Goal: Task Accomplishment & Management: Complete application form

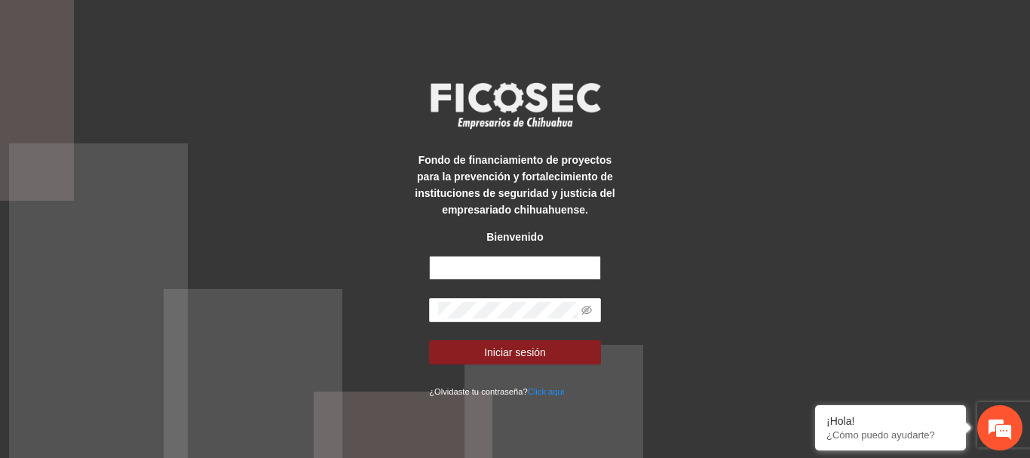
click at [487, 262] on input "text" at bounding box center [515, 268] width 172 height 24
type input "**********"
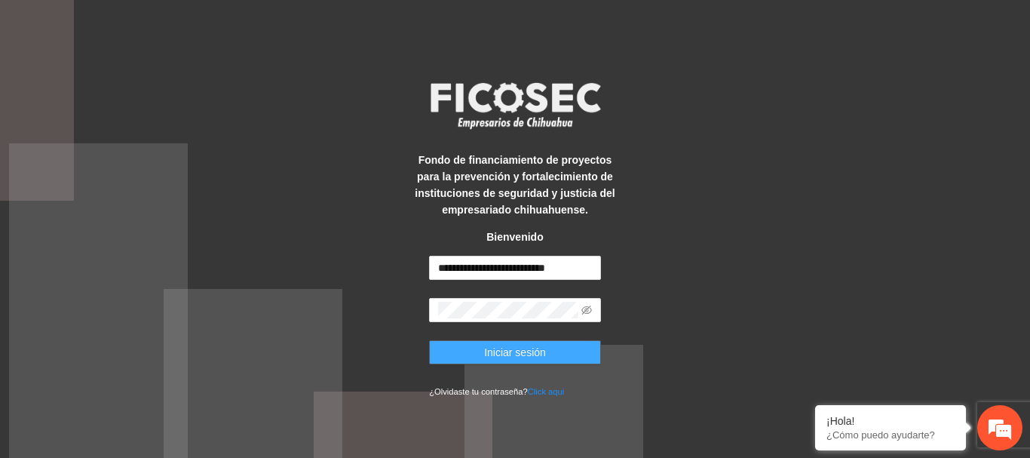
click at [474, 353] on button "Iniciar sesión" at bounding box center [515, 352] width 172 height 24
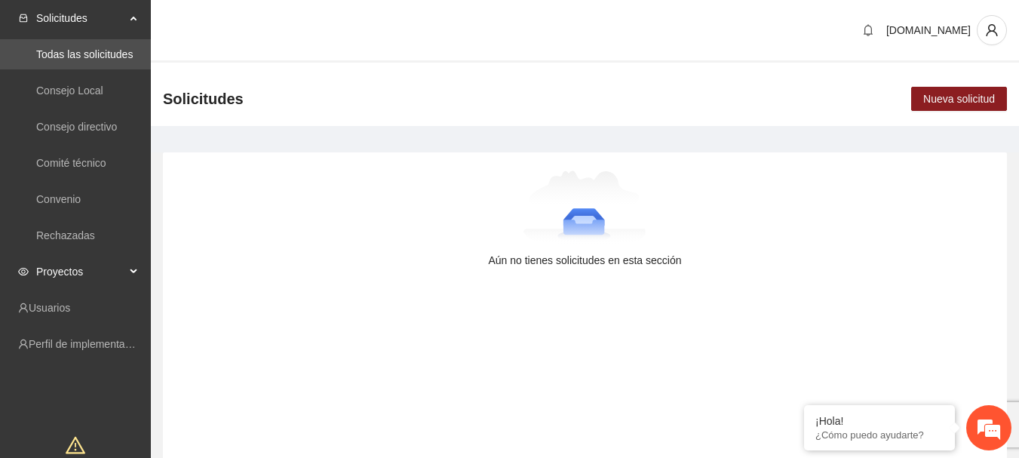
click at [74, 275] on span "Proyectos" at bounding box center [80, 271] width 89 height 30
click at [70, 302] on link "Activos" at bounding box center [53, 308] width 34 height 12
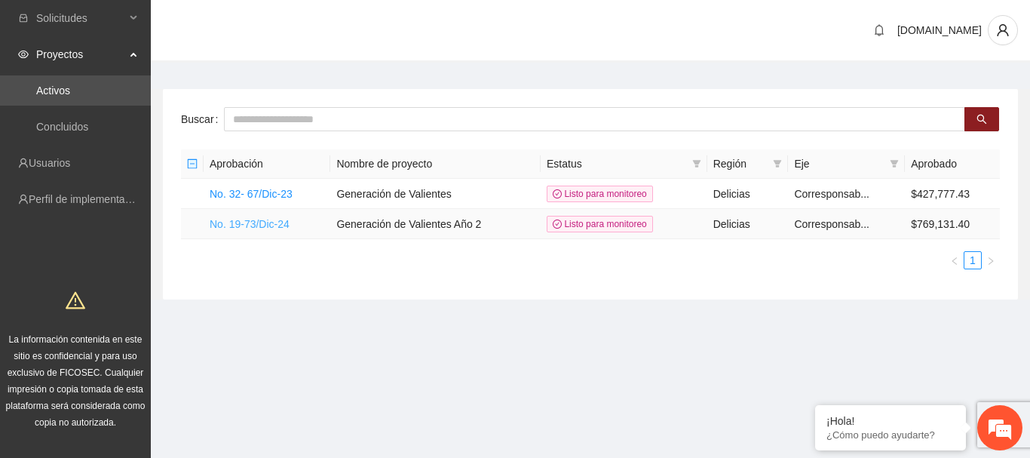
click at [255, 227] on link "No. 19-73/Dic-24" at bounding box center [250, 224] width 80 height 12
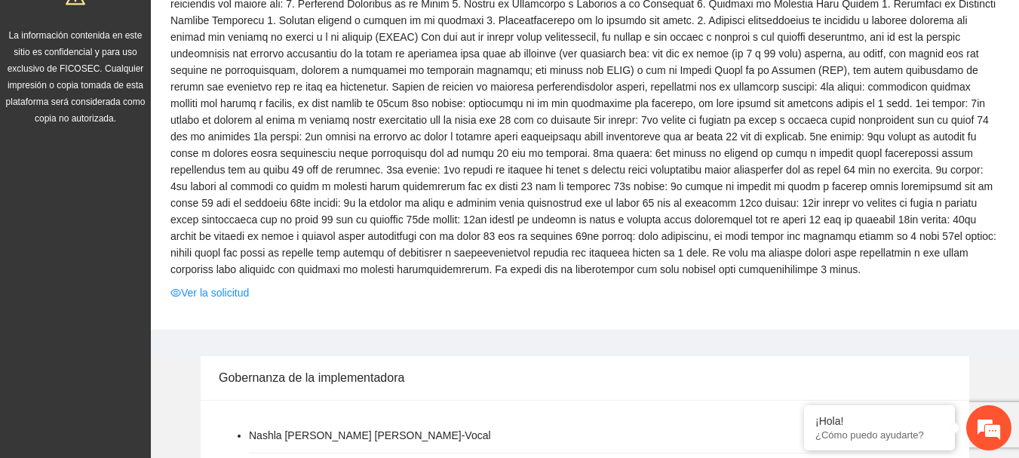
scroll to position [377, 0]
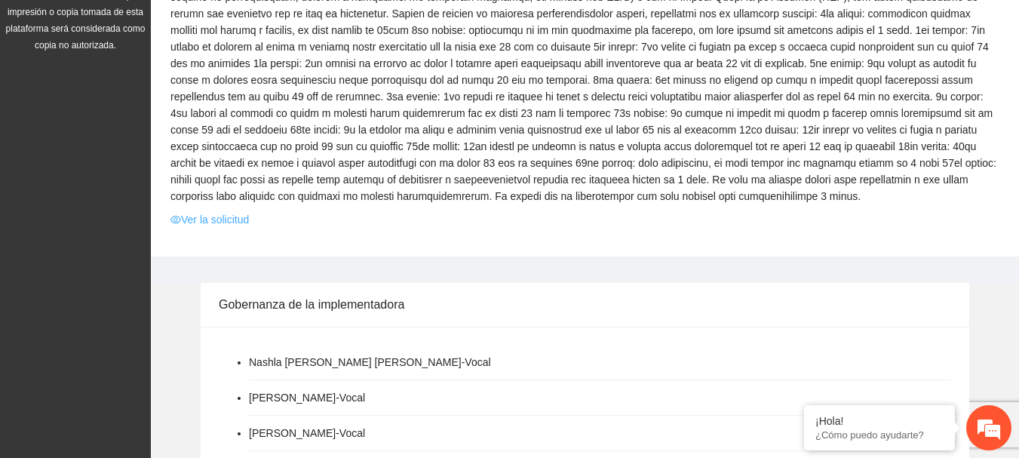
click at [235, 220] on link "Ver la solicitud" at bounding box center [209, 219] width 78 height 17
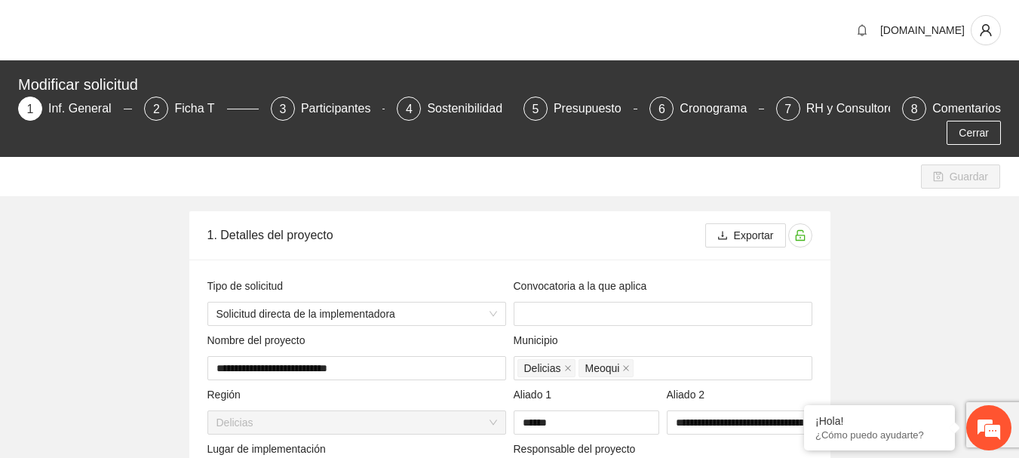
type input "**********"
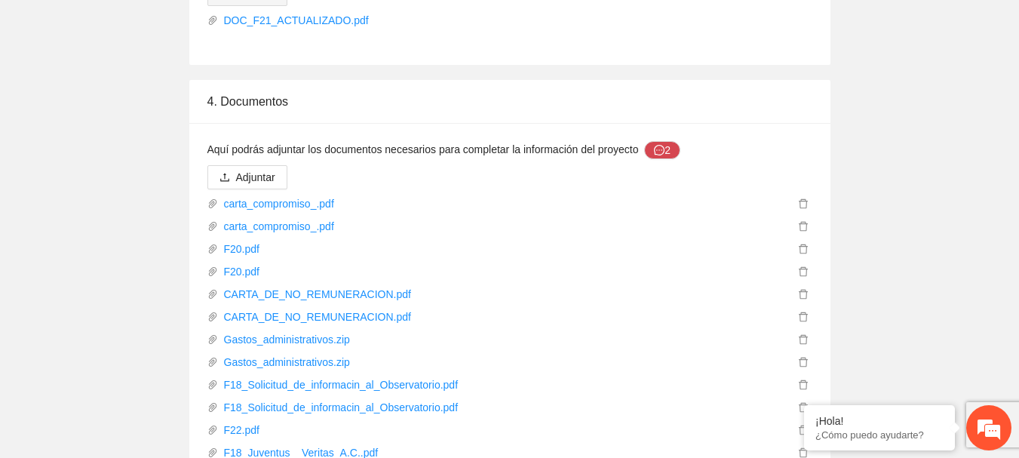
scroll to position [5733, 0]
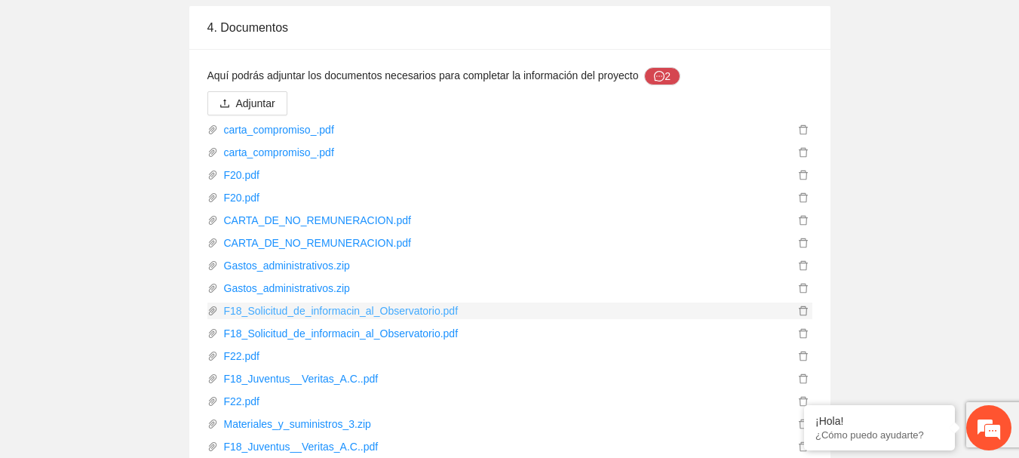
click at [299, 302] on link "F18_Solicitud_de_informacin_al_Observatorio.pdf" at bounding box center [506, 310] width 576 height 17
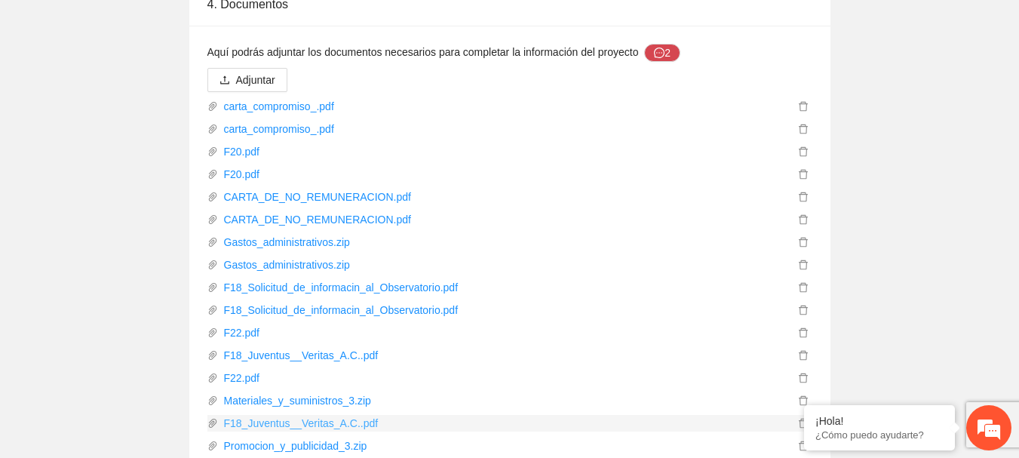
scroll to position [5730, 0]
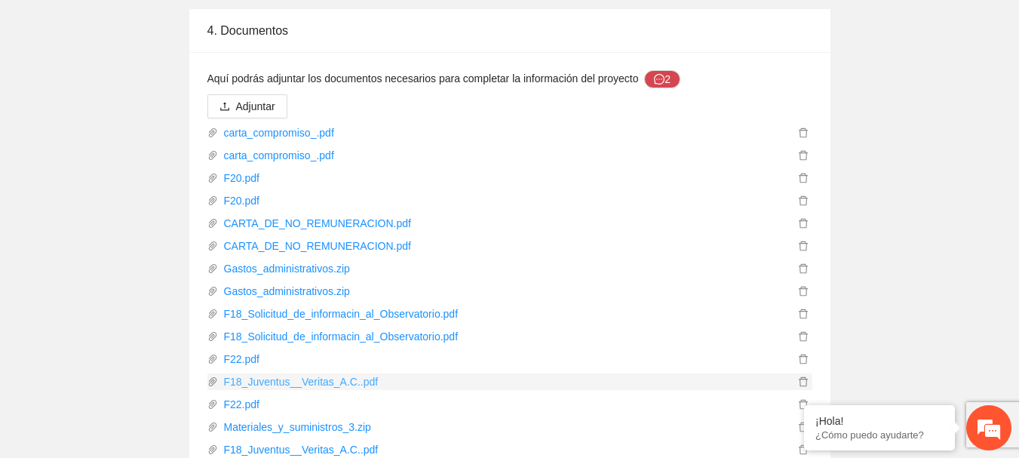
click at [318, 373] on link "F18_Juventus__Veritas_A.C..pdf" at bounding box center [506, 381] width 576 height 17
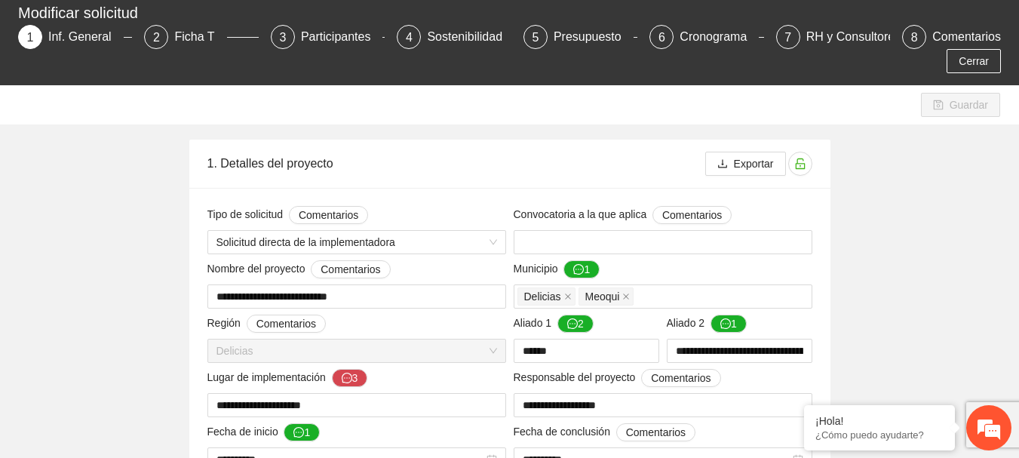
scroll to position [75, 0]
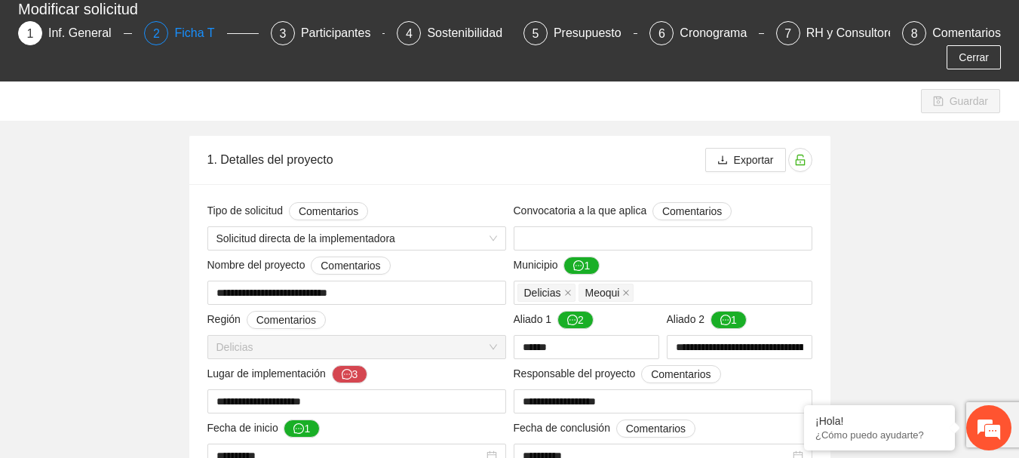
click at [194, 30] on div "Ficha T" at bounding box center [200, 33] width 52 height 24
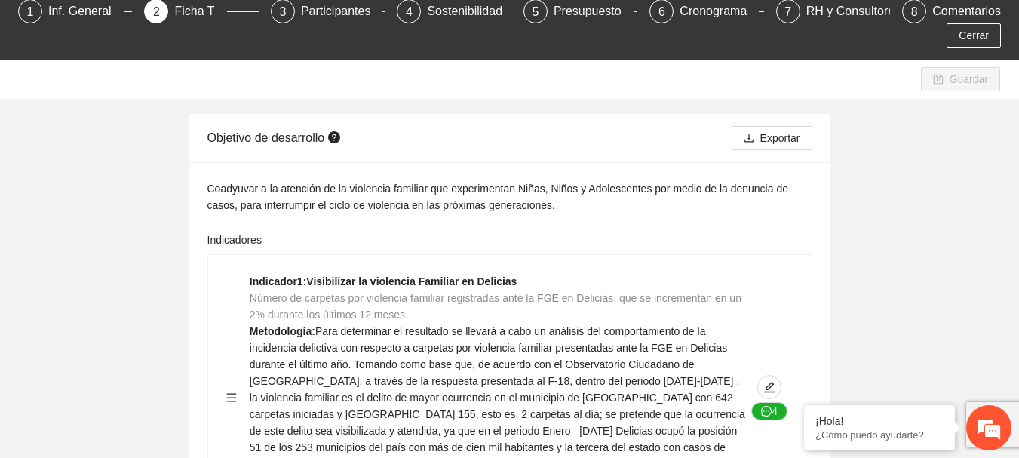
scroll to position [71, 0]
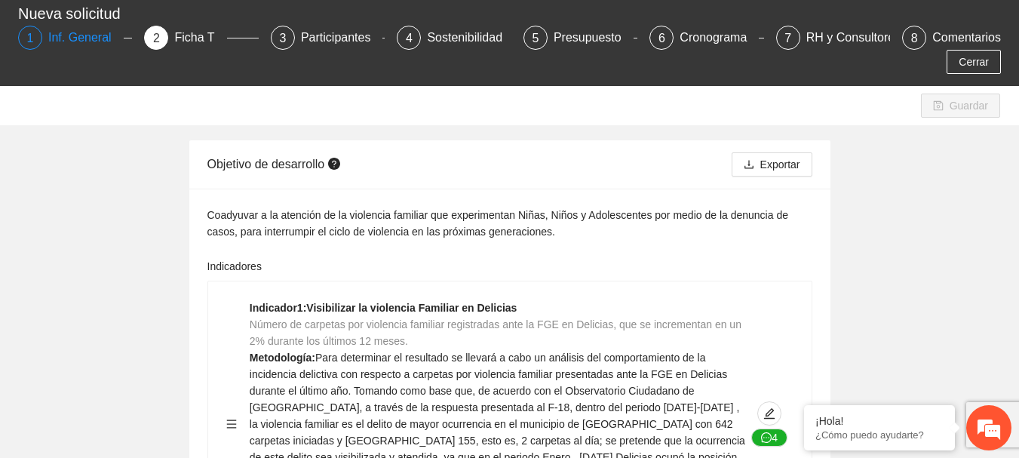
click at [63, 35] on div "Inf. General" at bounding box center [85, 38] width 75 height 24
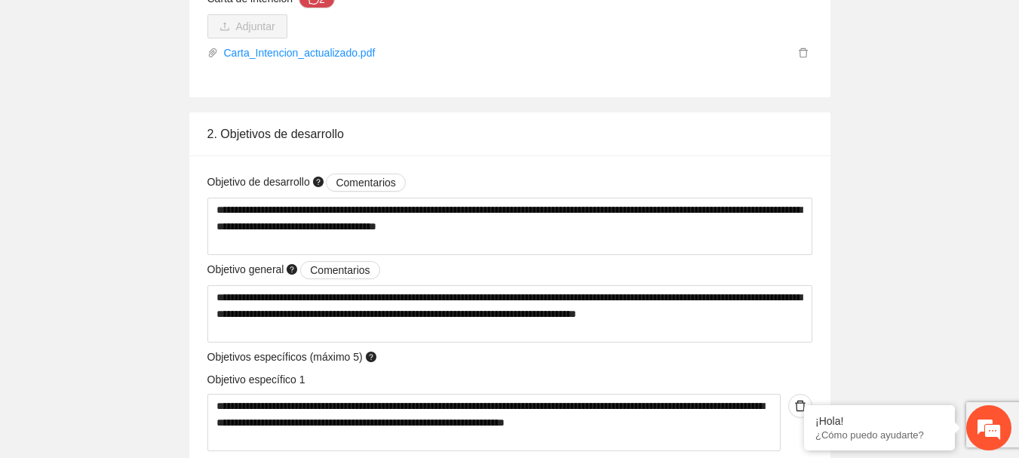
scroll to position [3093, 0]
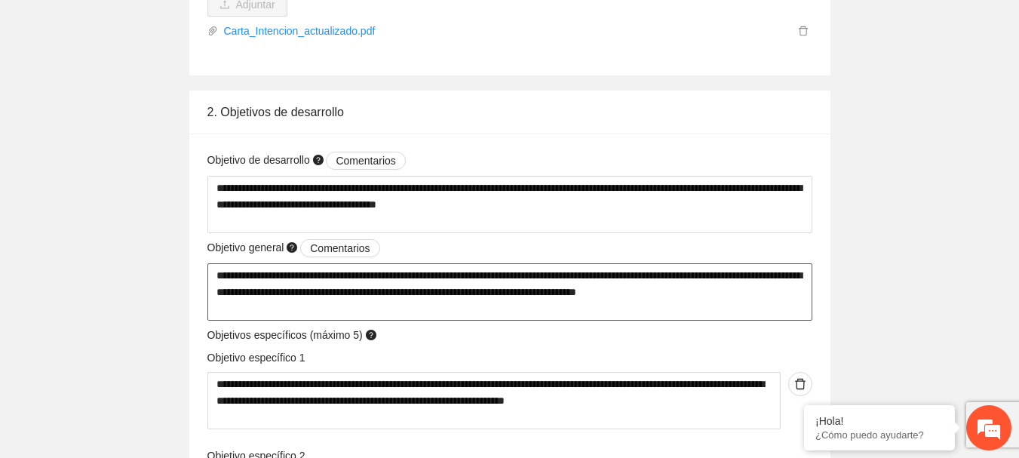
drag, startPoint x: 789, startPoint y: 297, endPoint x: 213, endPoint y: 272, distance: 576.8
click at [213, 272] on textarea "**********" at bounding box center [509, 291] width 605 height 57
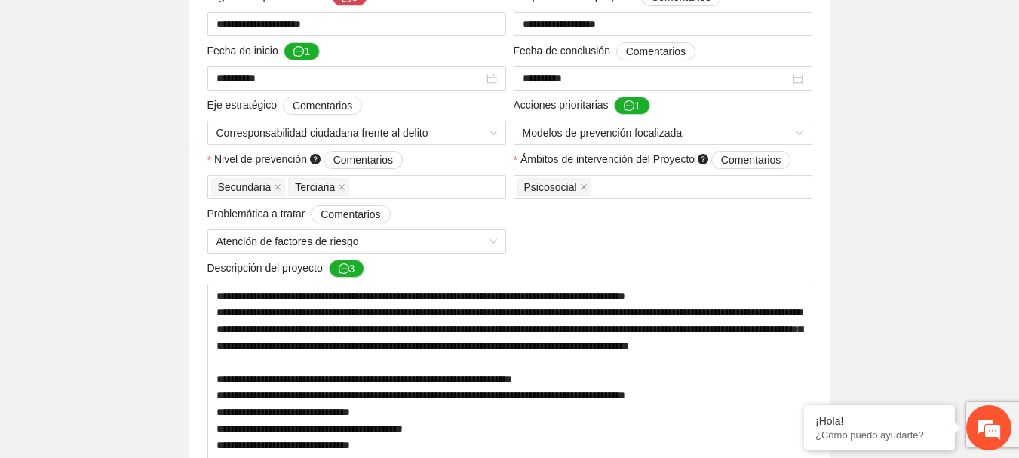
scroll to position [528, 0]
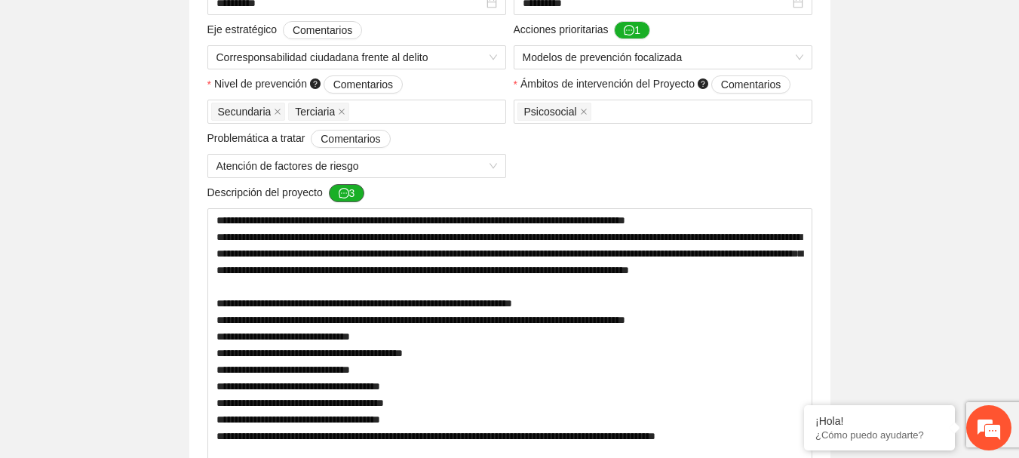
click at [355, 198] on button "3" at bounding box center [347, 193] width 36 height 18
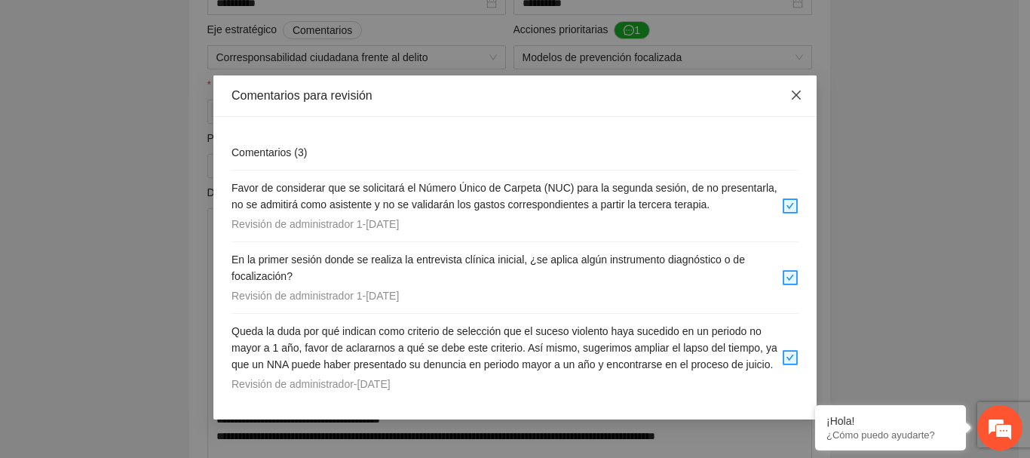
click at [792, 97] on icon "close" at bounding box center [796, 95] width 12 height 12
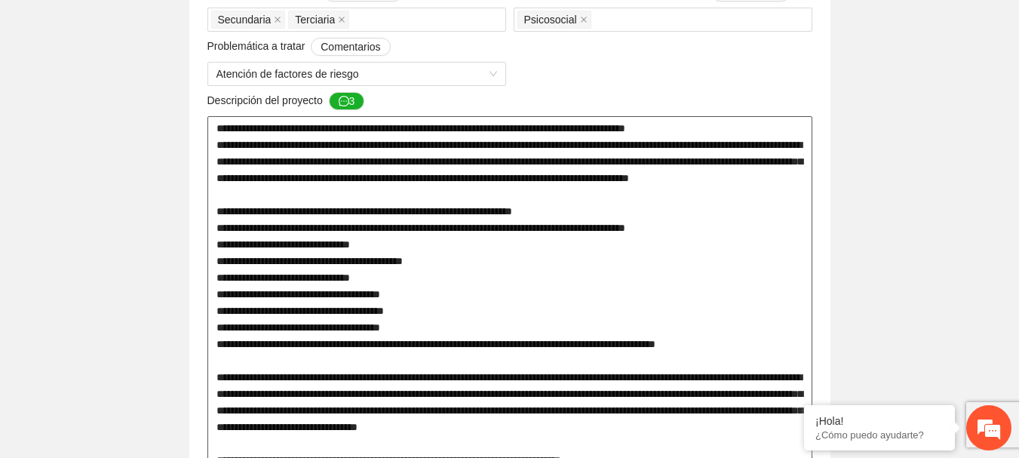
scroll to position [603, 0]
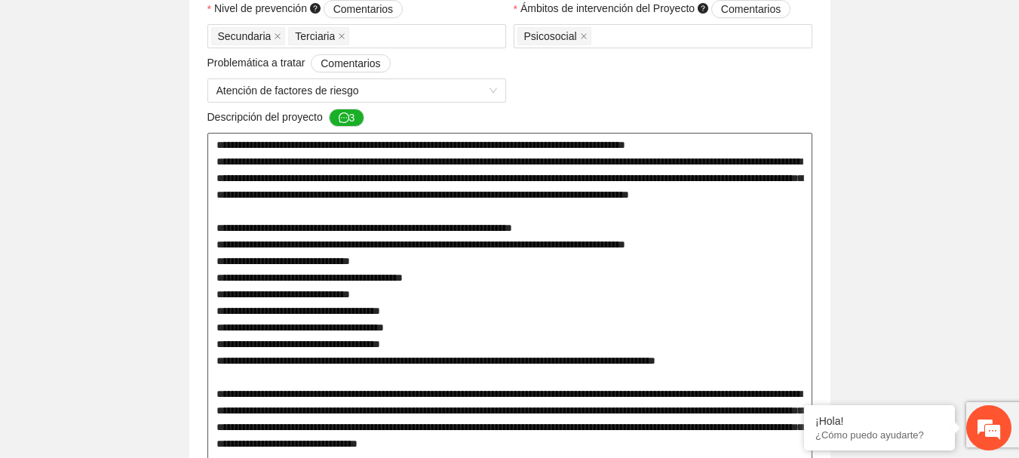
drag, startPoint x: 491, startPoint y: 211, endPoint x: 210, endPoint y: 143, distance: 289.4
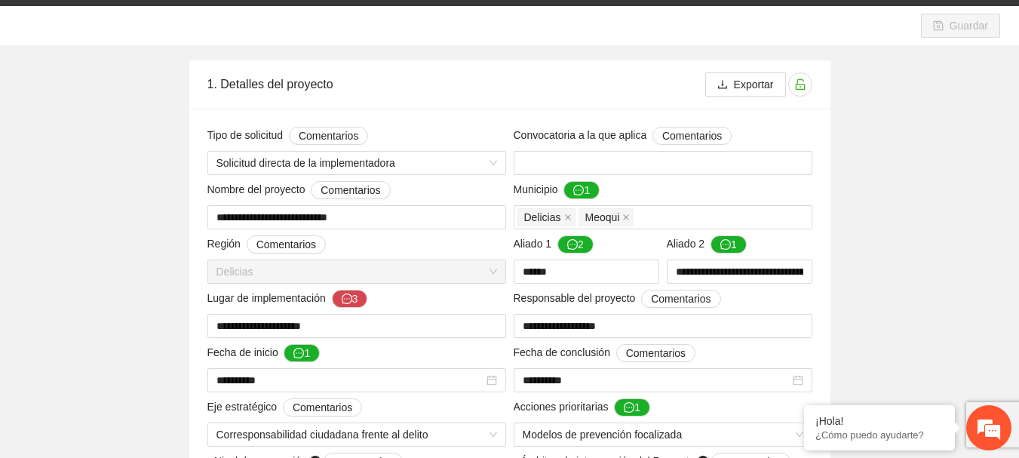
scroll to position [0, 0]
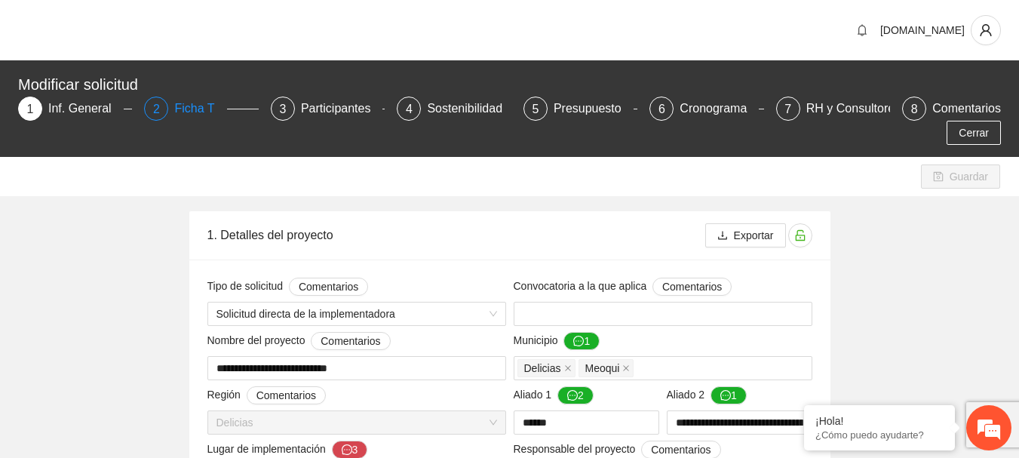
click at [197, 109] on div "Ficha T" at bounding box center [200, 109] width 52 height 24
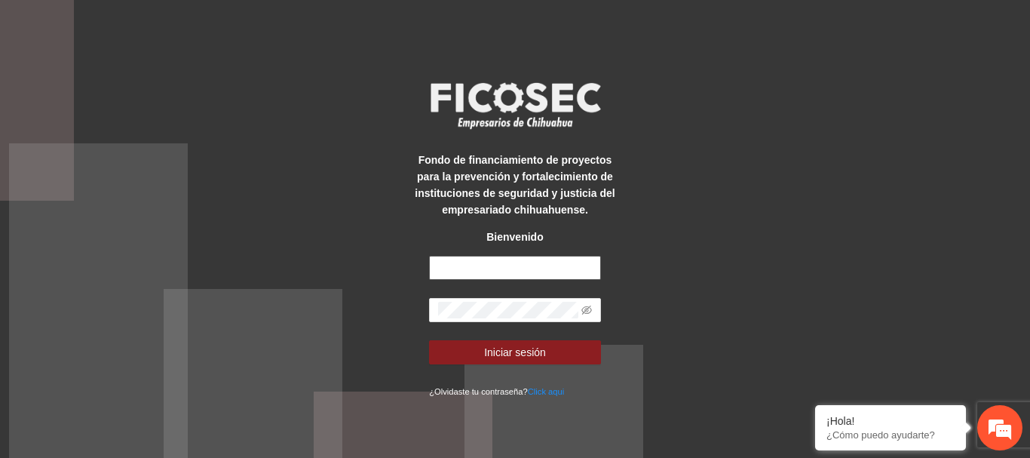
click at [484, 269] on input "text" at bounding box center [515, 268] width 172 height 24
click at [472, 267] on input "text" at bounding box center [515, 268] width 172 height 24
type input "**********"
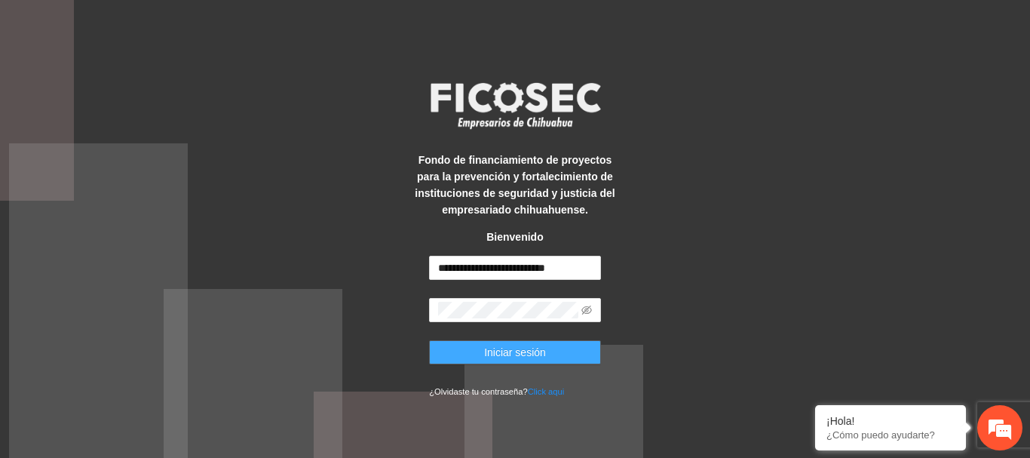
click at [535, 346] on span "Iniciar sesión" at bounding box center [515, 352] width 62 height 17
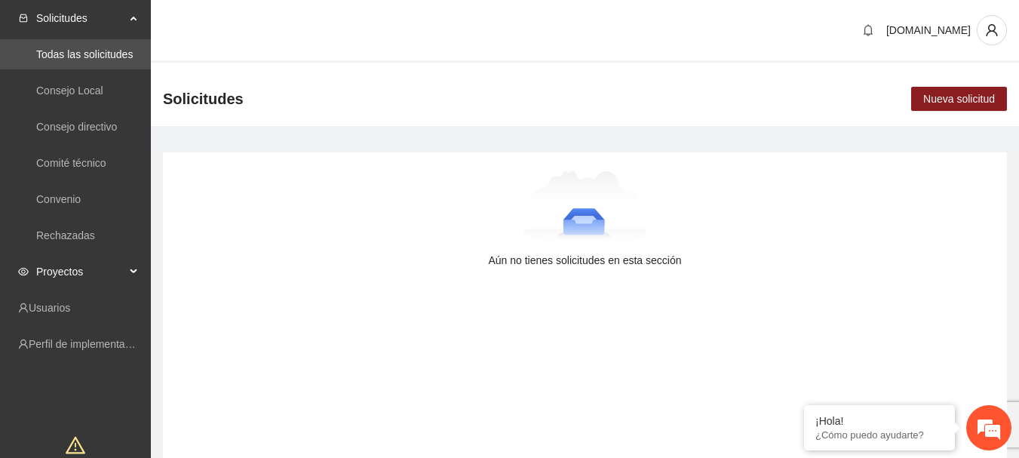
click at [84, 275] on span "Proyectos" at bounding box center [80, 271] width 89 height 30
click at [70, 306] on link "Activos" at bounding box center [53, 308] width 34 height 12
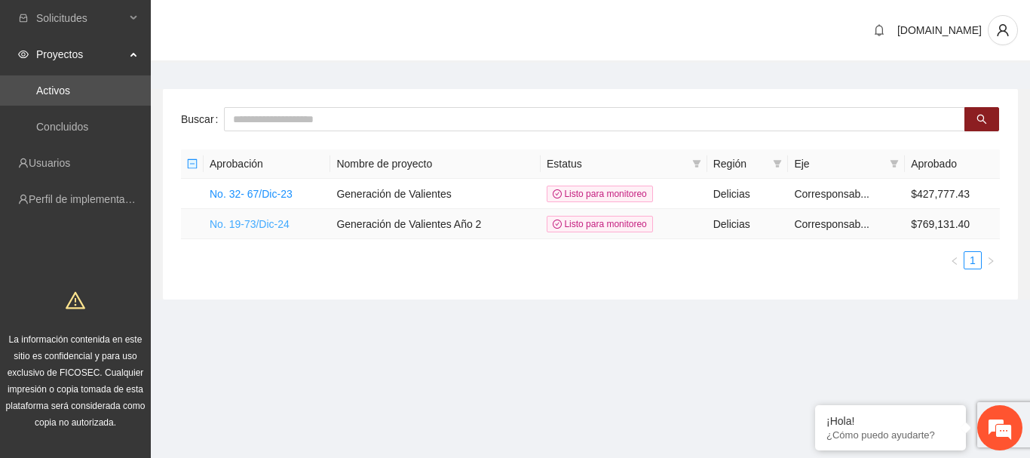
click at [253, 224] on link "No. 19-73/Dic-24" at bounding box center [250, 224] width 80 height 12
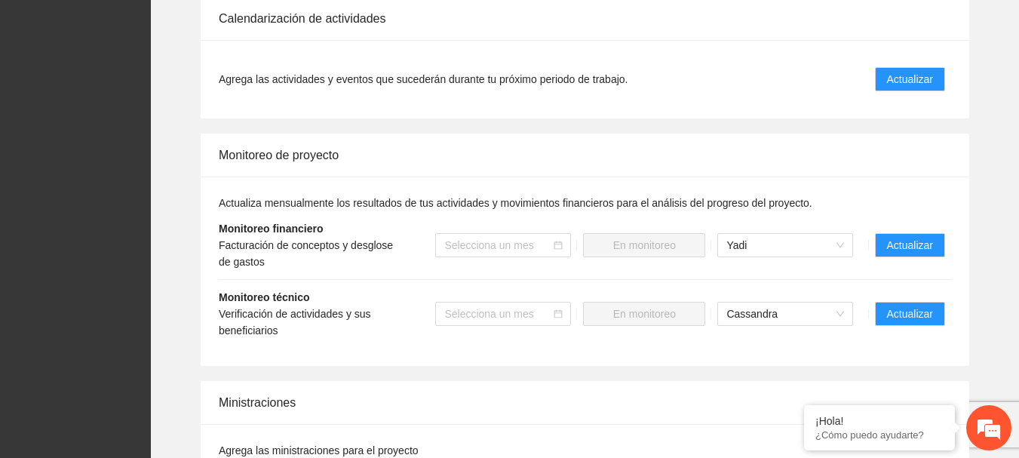
scroll to position [1358, 0]
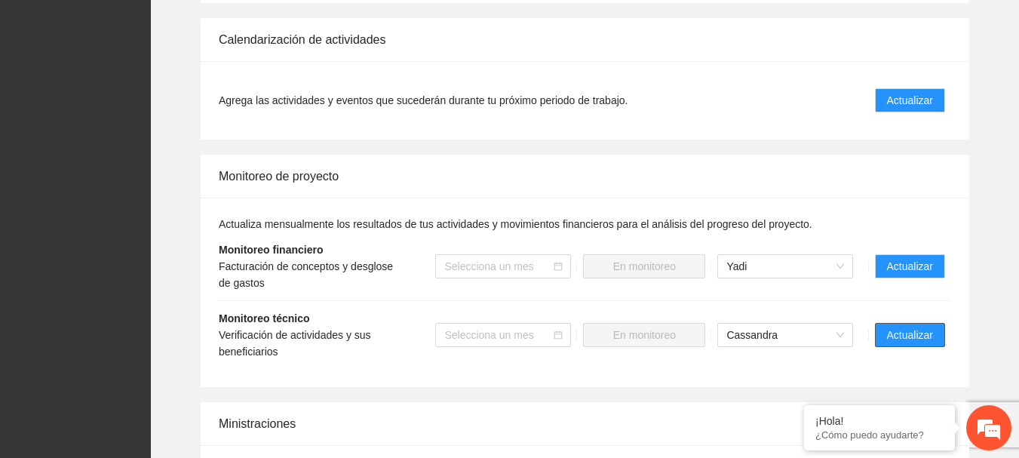
click at [897, 340] on span "Actualizar" at bounding box center [910, 335] width 46 height 17
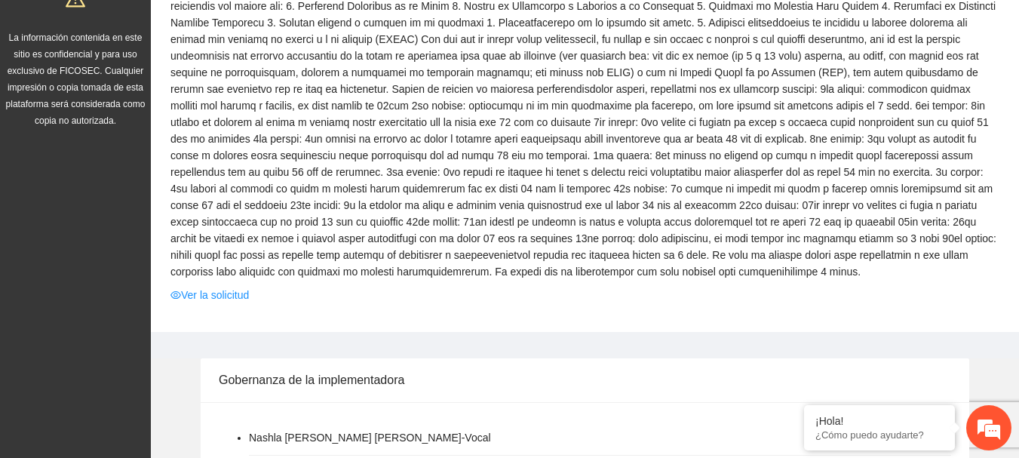
scroll to position [453, 0]
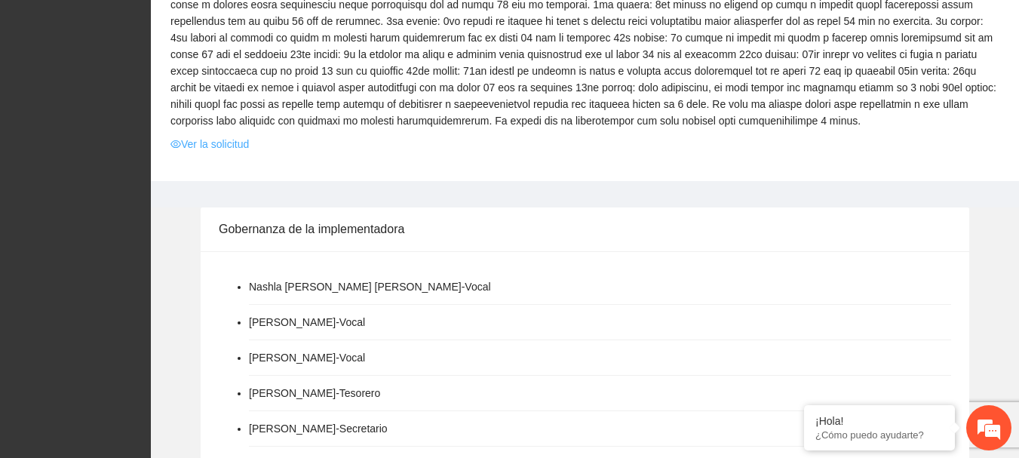
click at [242, 142] on link "Ver la solicitud" at bounding box center [209, 144] width 78 height 17
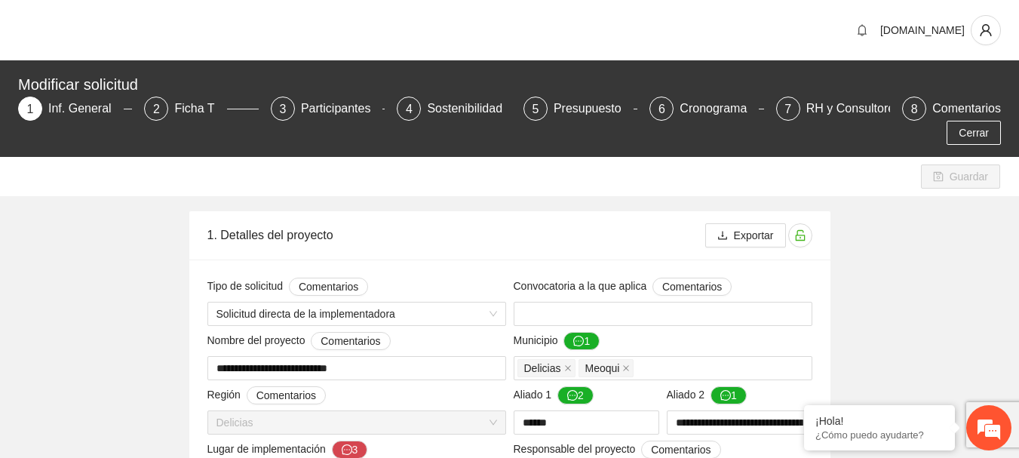
type input "**********"
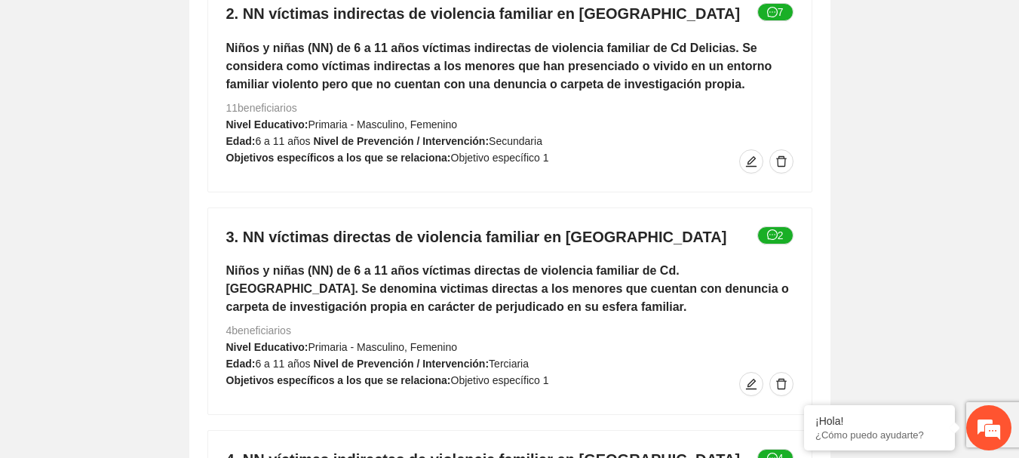
scroll to position [3998, 0]
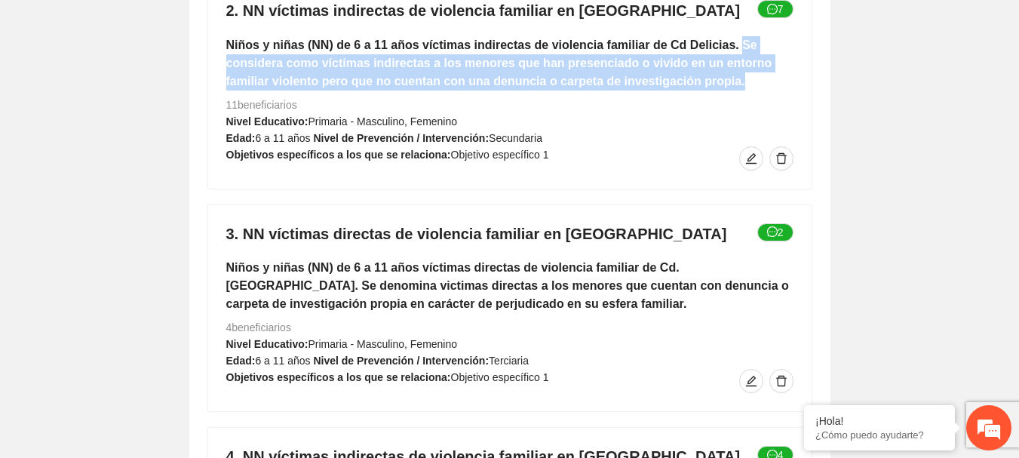
drag, startPoint x: 714, startPoint y: 41, endPoint x: 766, endPoint y: 74, distance: 61.3
click at [766, 74] on h5 "Niños y niñas (NN) de 6 a 11 años víctimas indirectas de violencia familiar de …" at bounding box center [509, 63] width 567 height 54
copy h5 "Se considera como víctimas indirectas a los menores que han presenciado o vivid…"
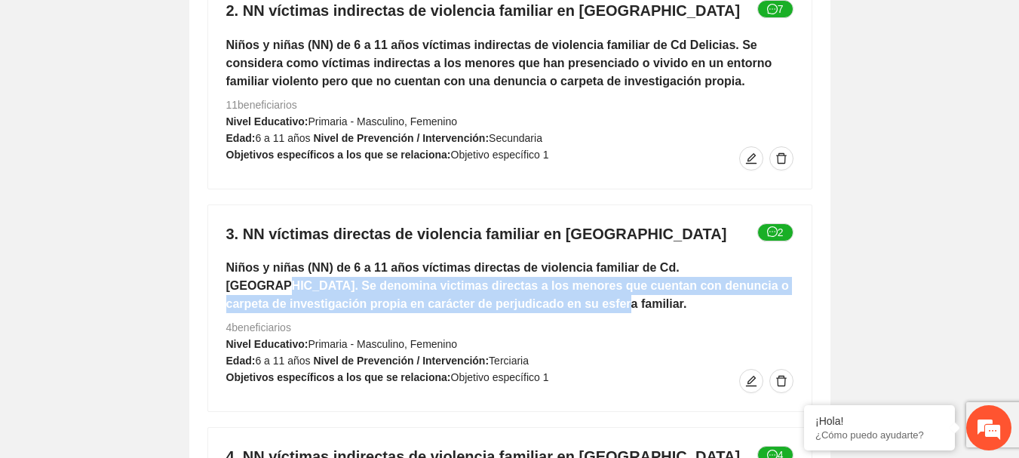
drag, startPoint x: 708, startPoint y: 268, endPoint x: 790, endPoint y: 298, distance: 86.9
click at [790, 298] on h5 "Niños y niñas (NN) de 6 a 11 años víctimas directas de violencia familiar de Cd…" at bounding box center [509, 286] width 567 height 54
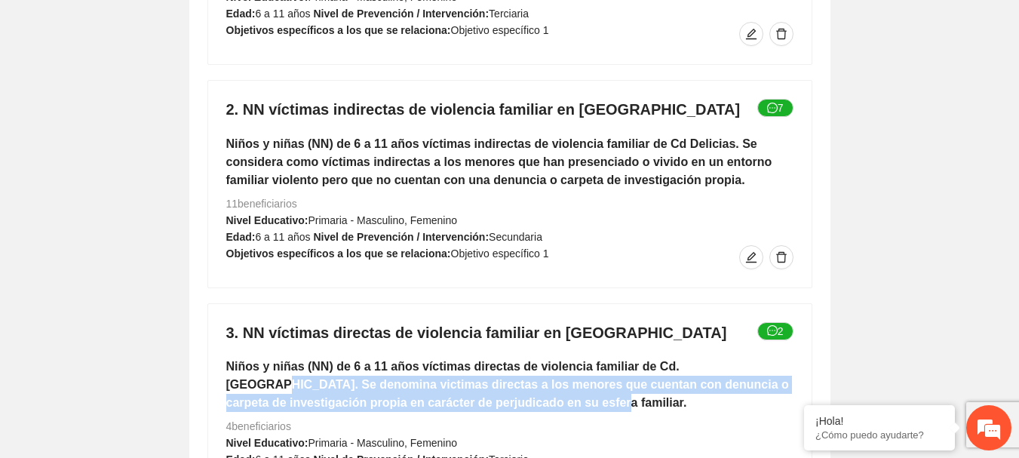
scroll to position [3922, 0]
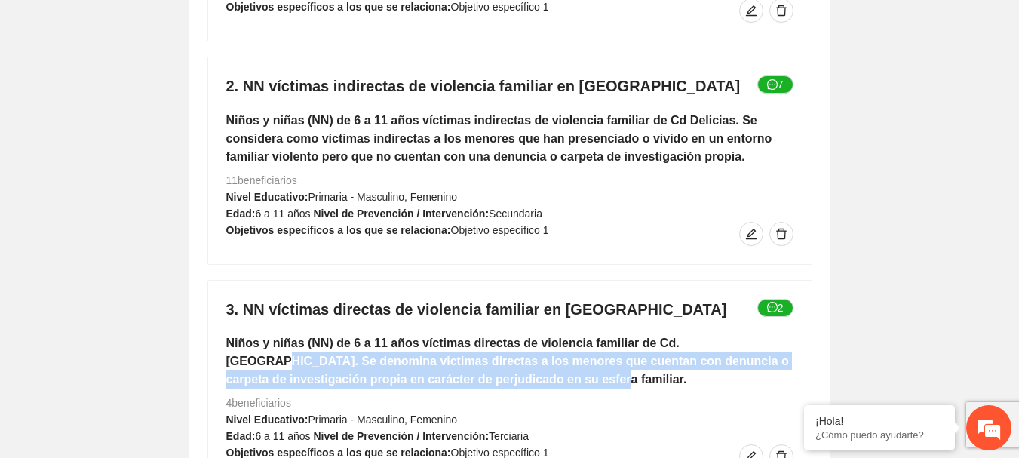
copy h5 "Se denomina victimas directas a los menores que cuentan con denuncia o carpeta …"
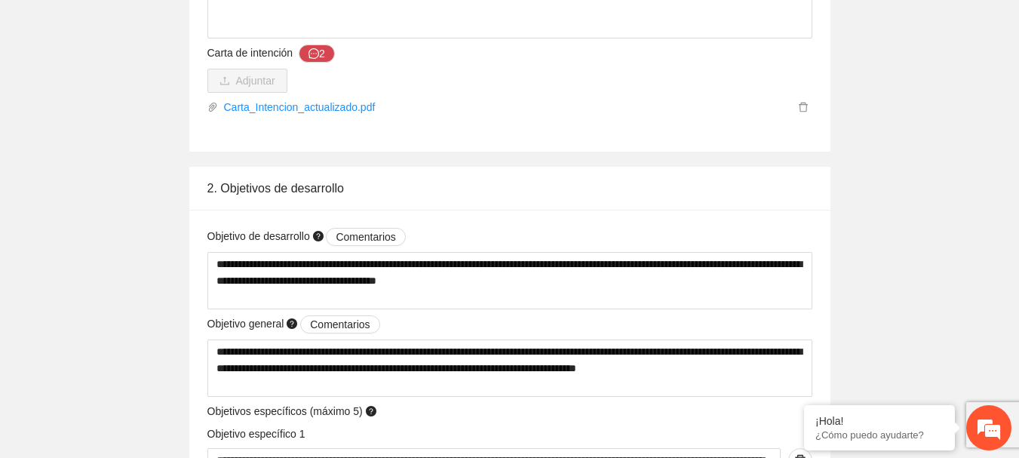
scroll to position [3168, 0]
